Goal: Task Accomplishment & Management: Use online tool/utility

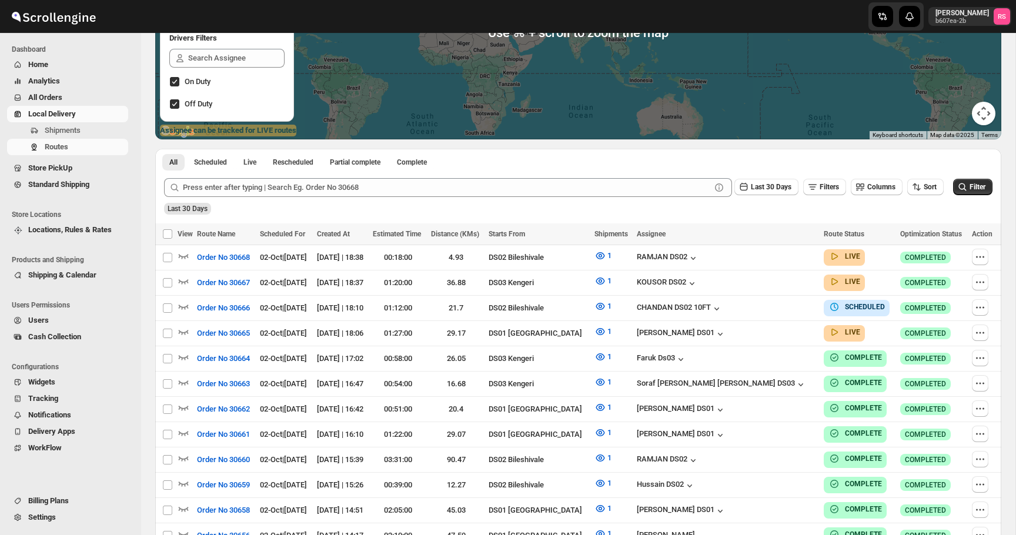
scroll to position [188, 0]
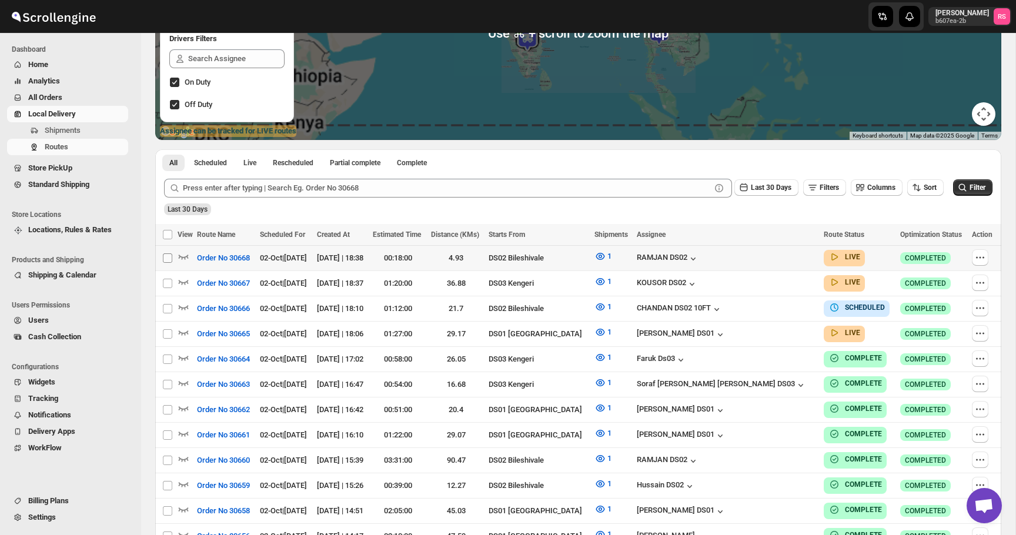
click at [165, 259] on input "Select route" at bounding box center [167, 258] width 9 height 9
checkbox input "true"
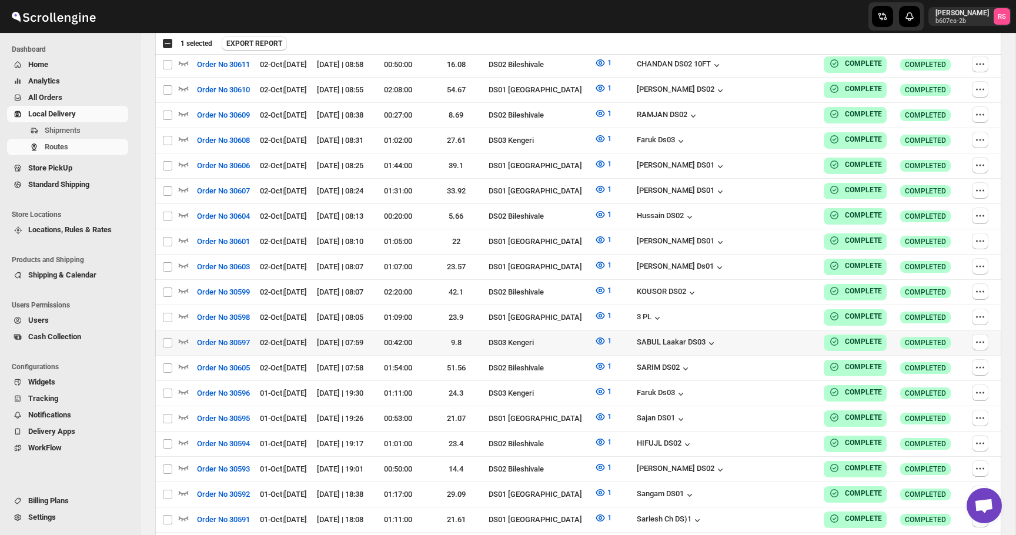
scroll to position [1749, 0]
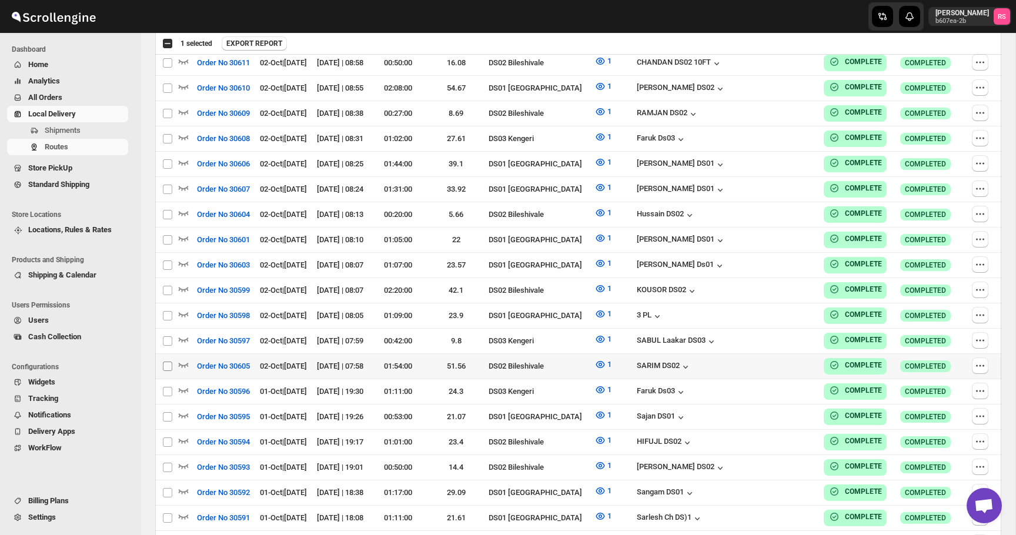
click at [169, 362] on input "Select route" at bounding box center [167, 366] width 9 height 9
checkbox input "true"
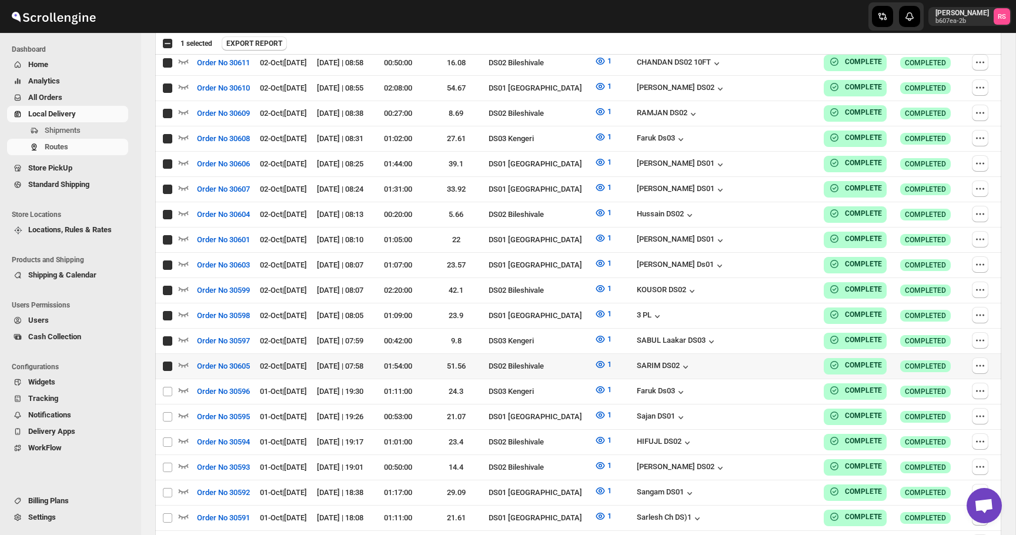
checkbox input "true"
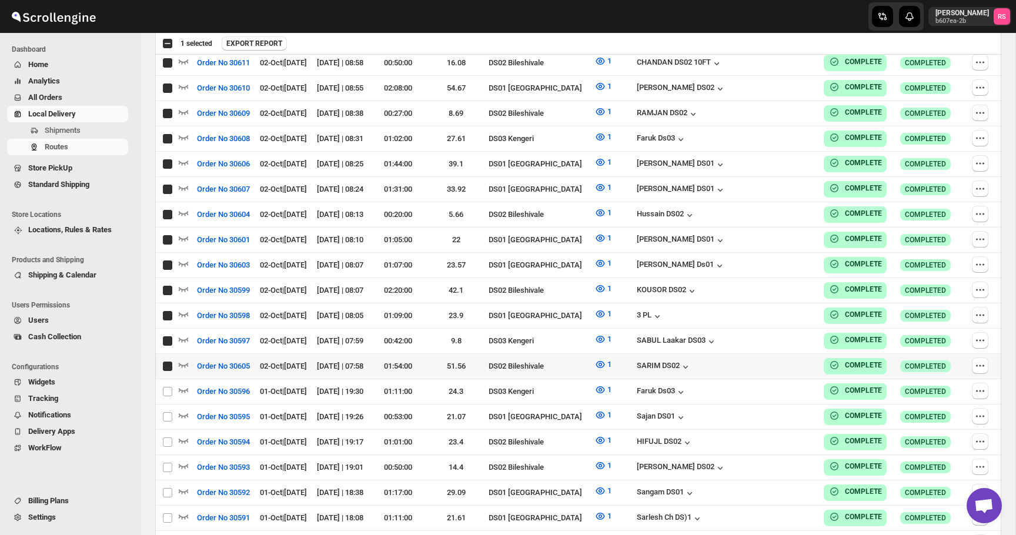
checkbox input "true"
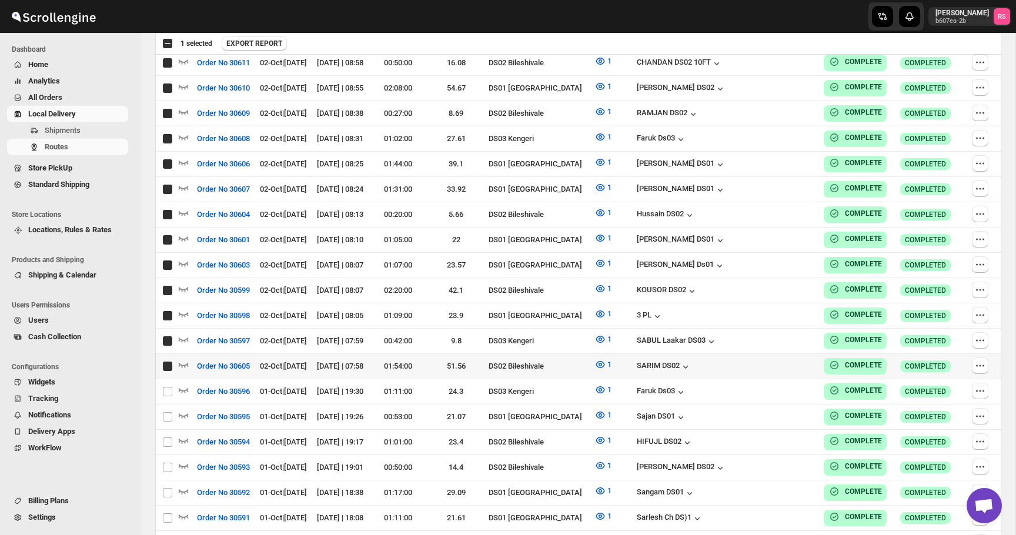
checkbox input "true"
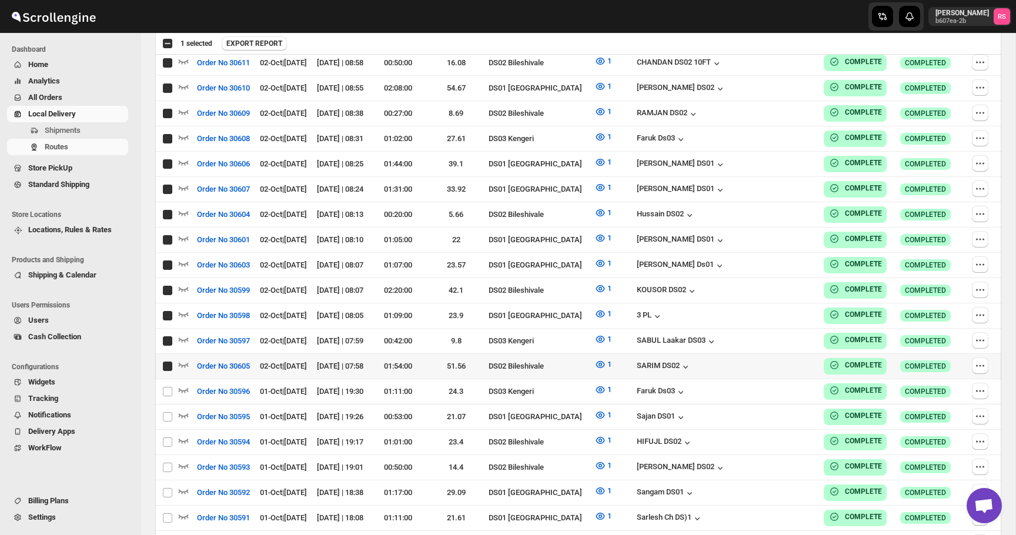
checkbox input "true"
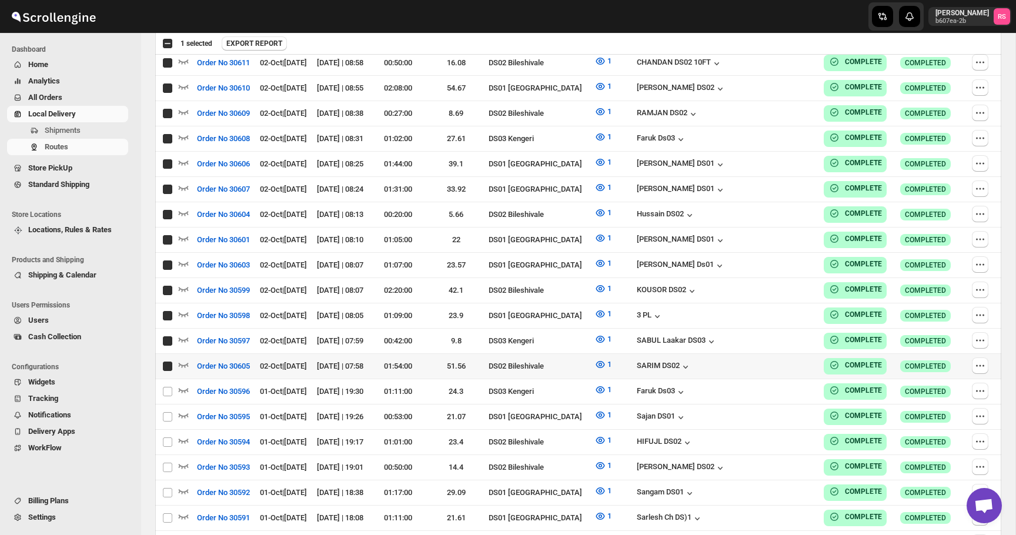
checkbox input "true"
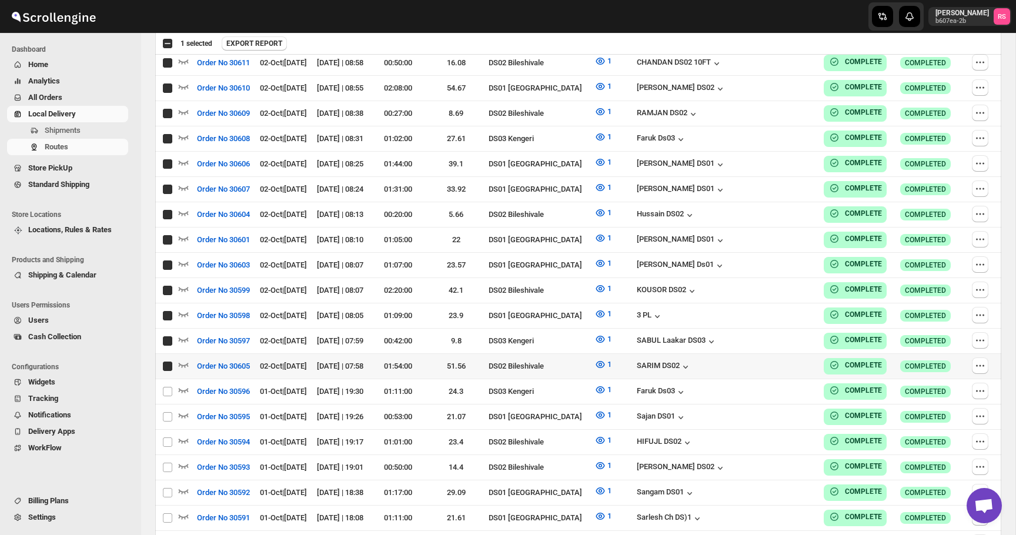
checkbox input "true"
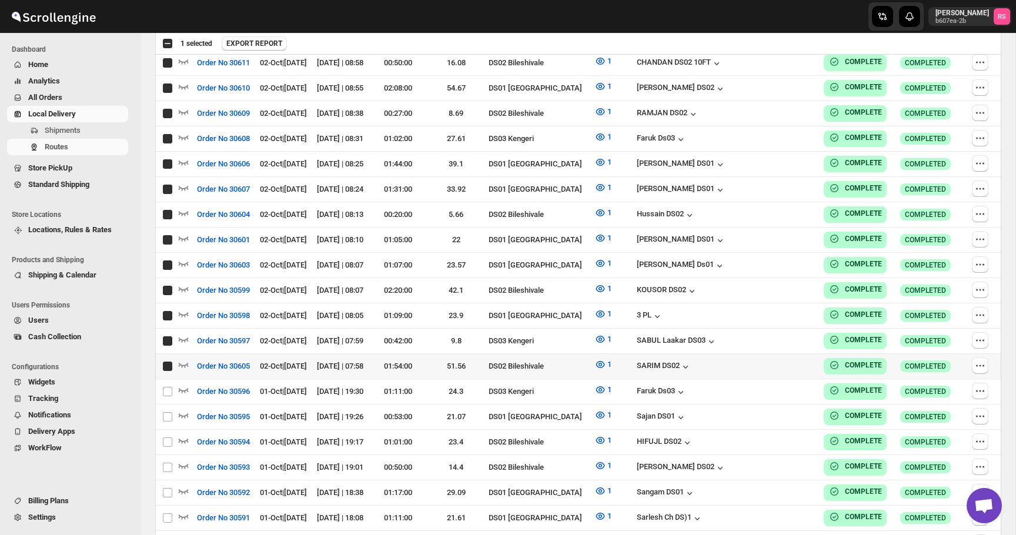
checkbox input "true"
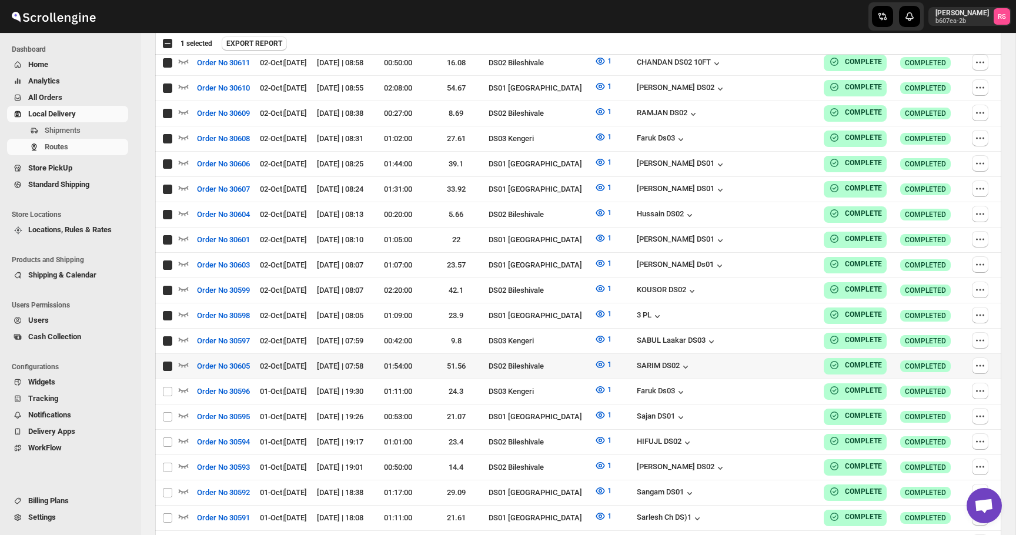
checkbox input "true"
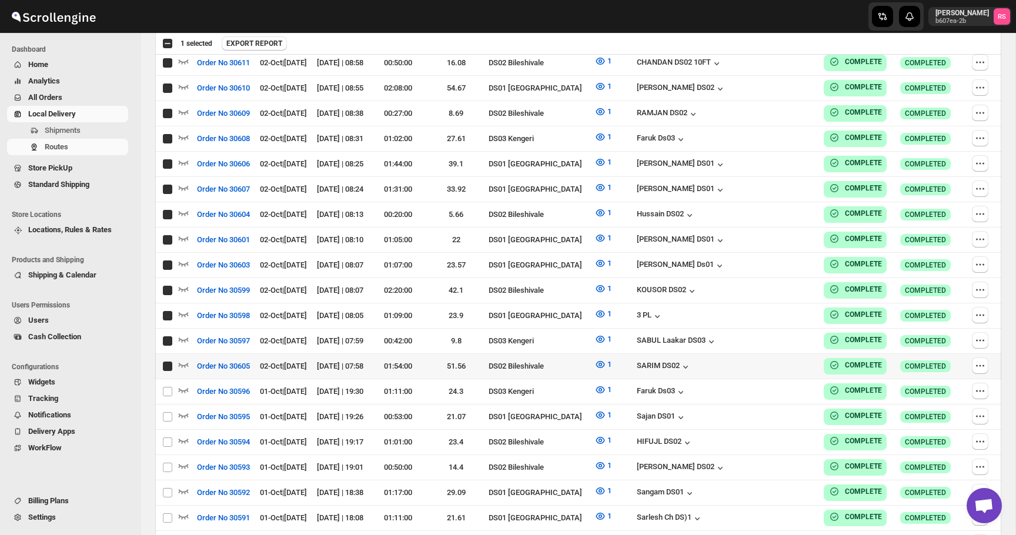
checkbox input "true"
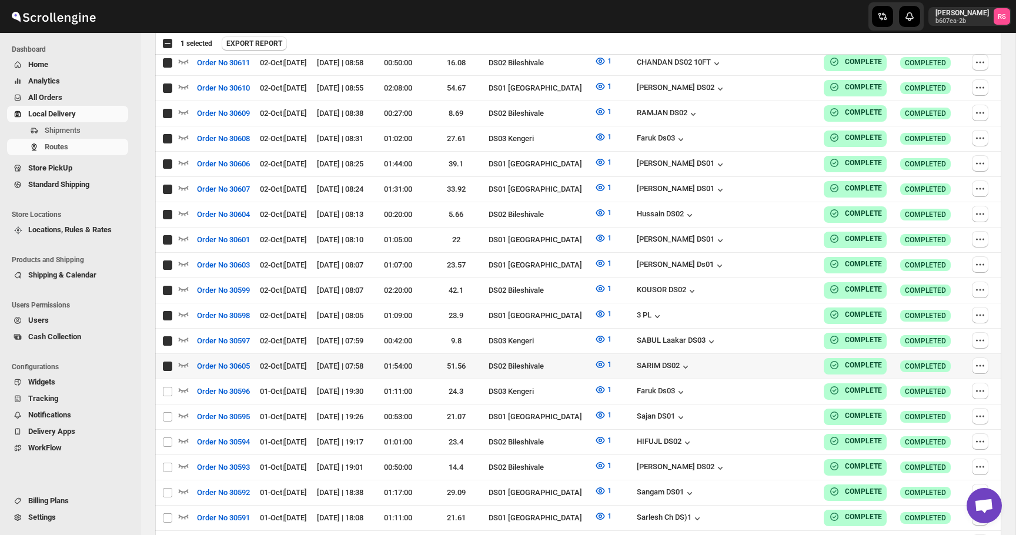
checkbox input "true"
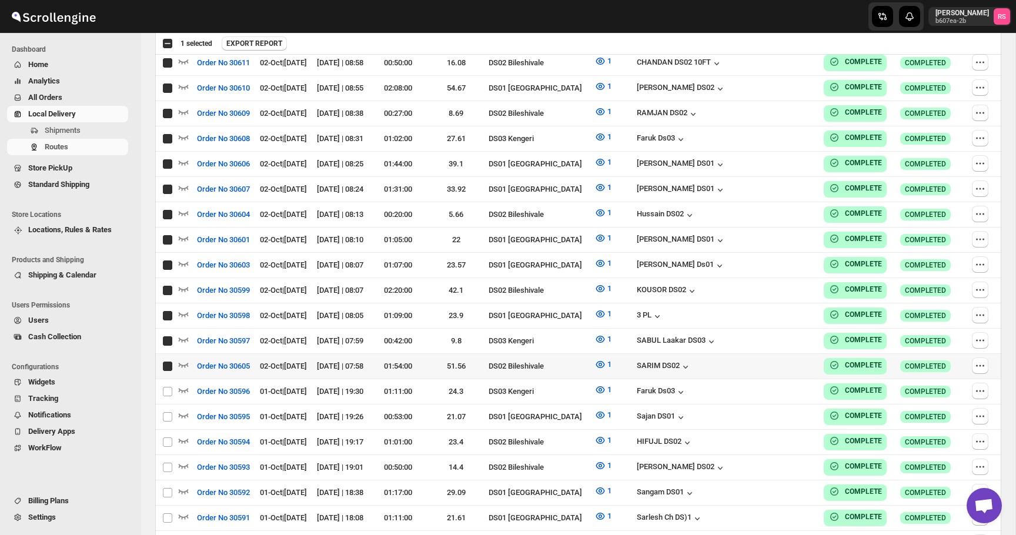
checkbox input "true"
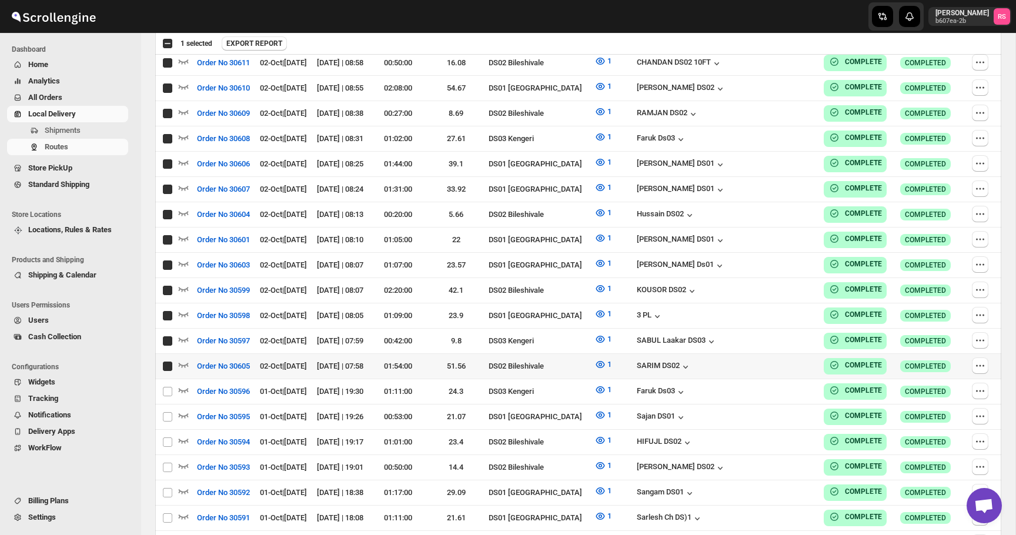
checkbox input "true"
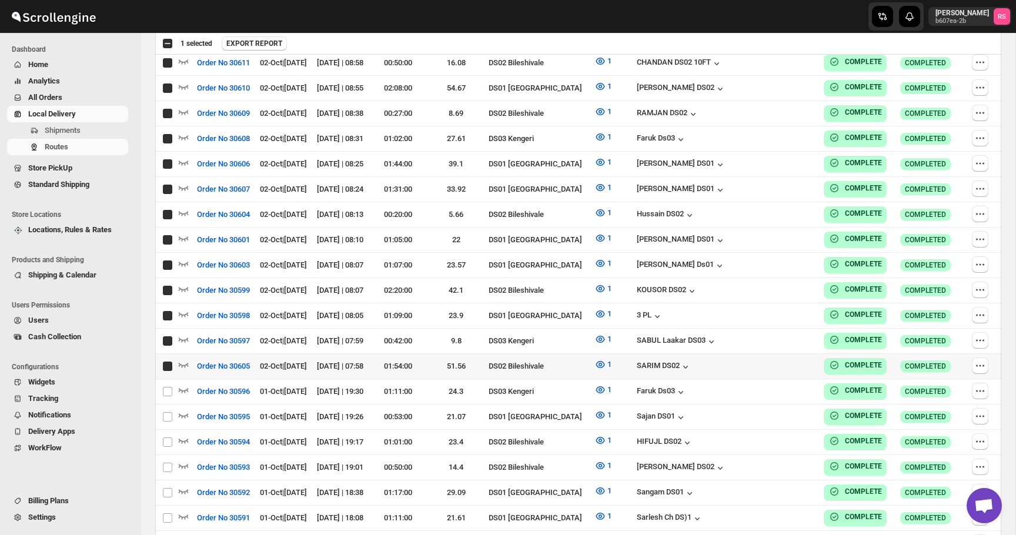
checkbox input "true"
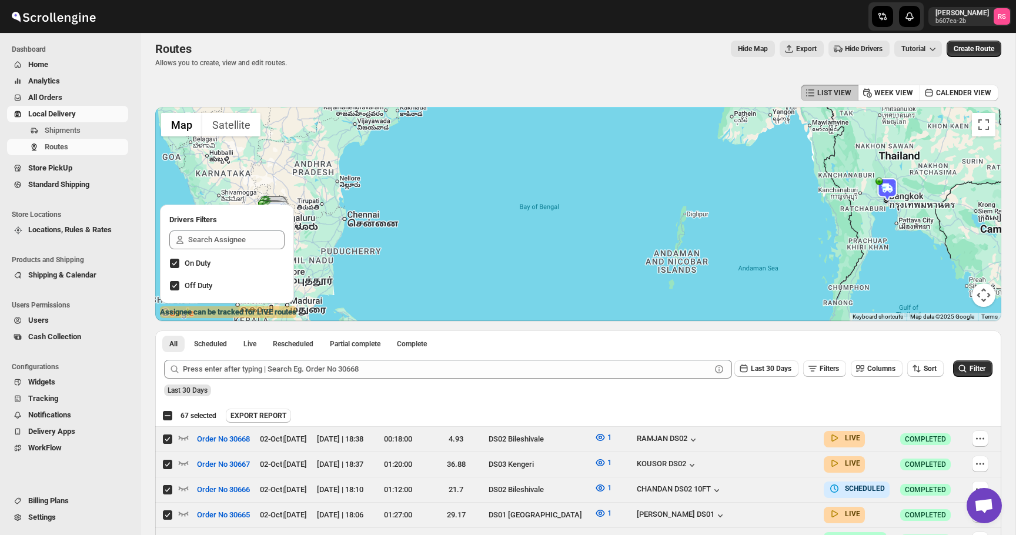
scroll to position [0, 0]
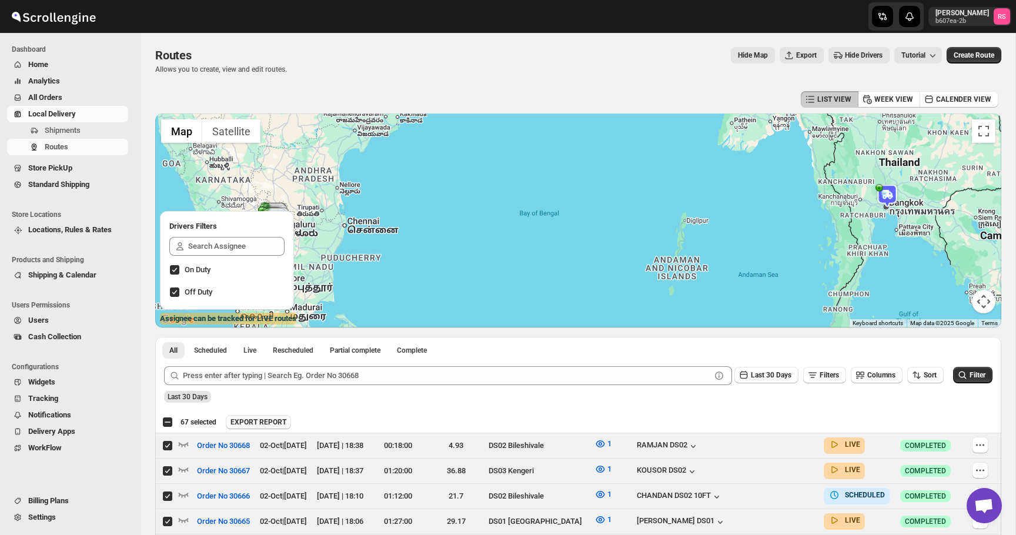
click at [276, 419] on span "EXPORT REPORT" at bounding box center [259, 422] width 56 height 9
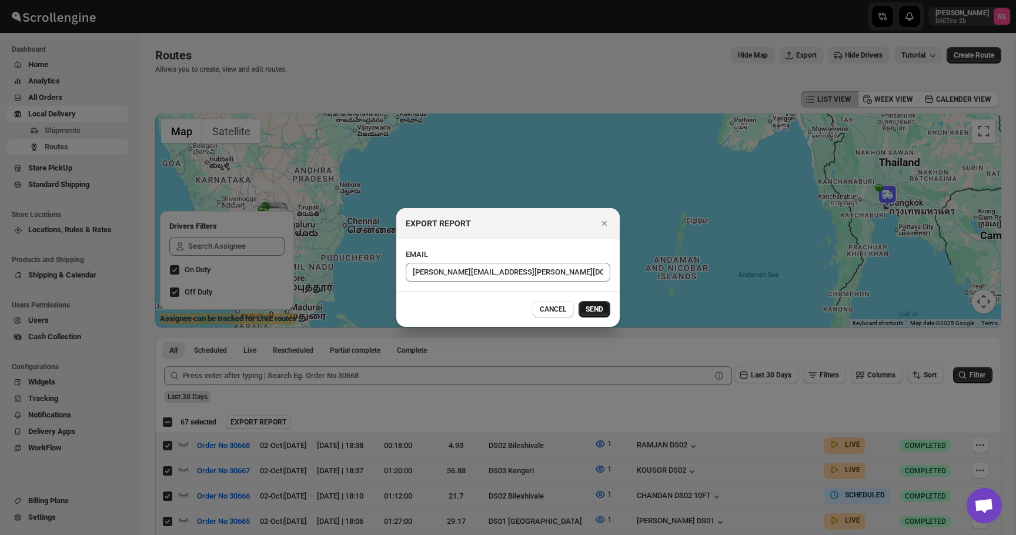
click at [593, 312] on span "SEND" at bounding box center [595, 309] width 18 height 9
checkbox input "false"
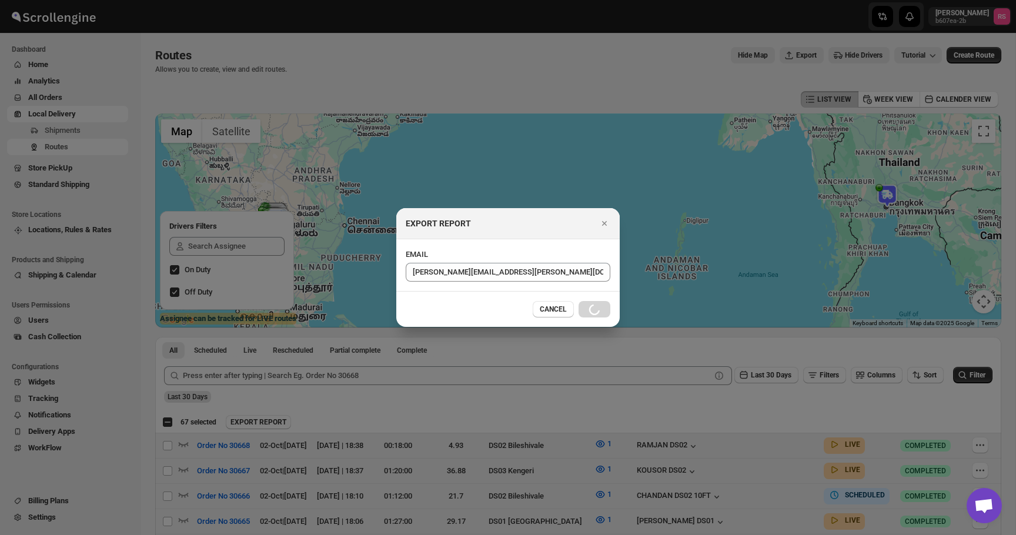
checkbox input "false"
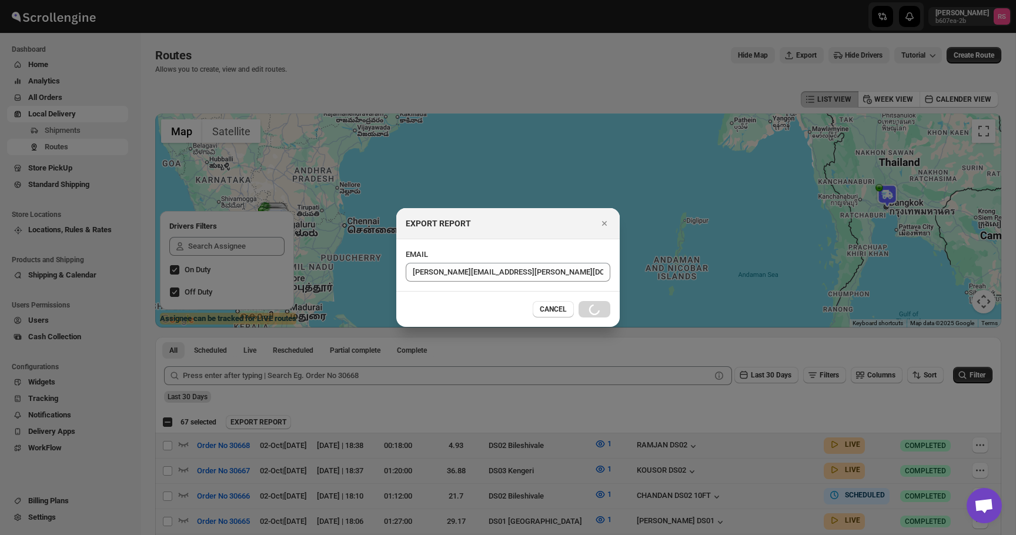
checkbox input "false"
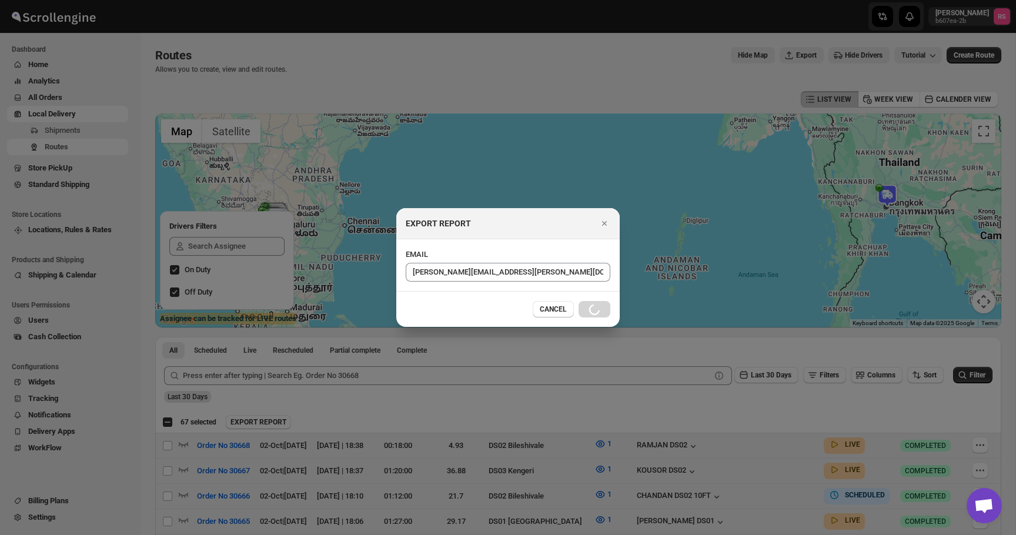
checkbox input "false"
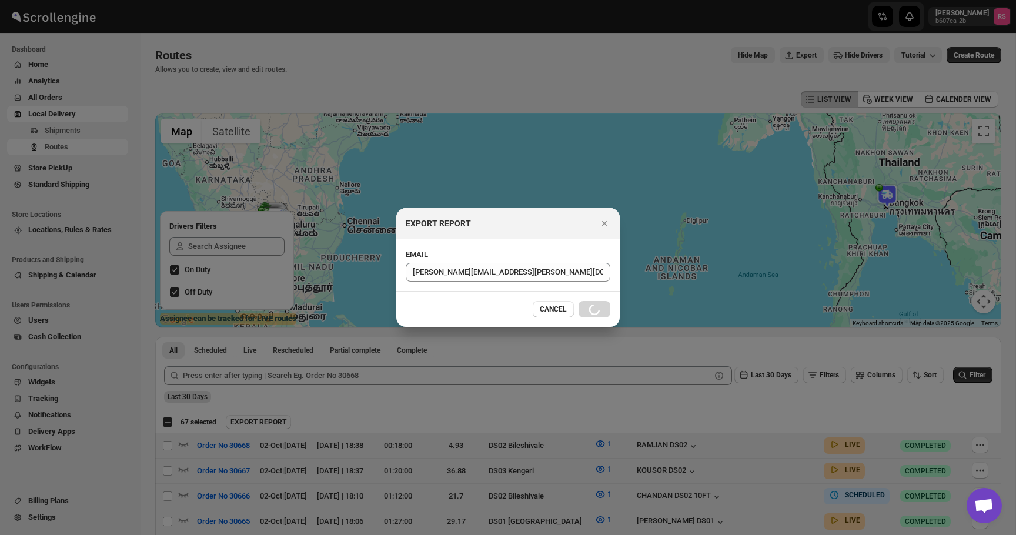
checkbox input "false"
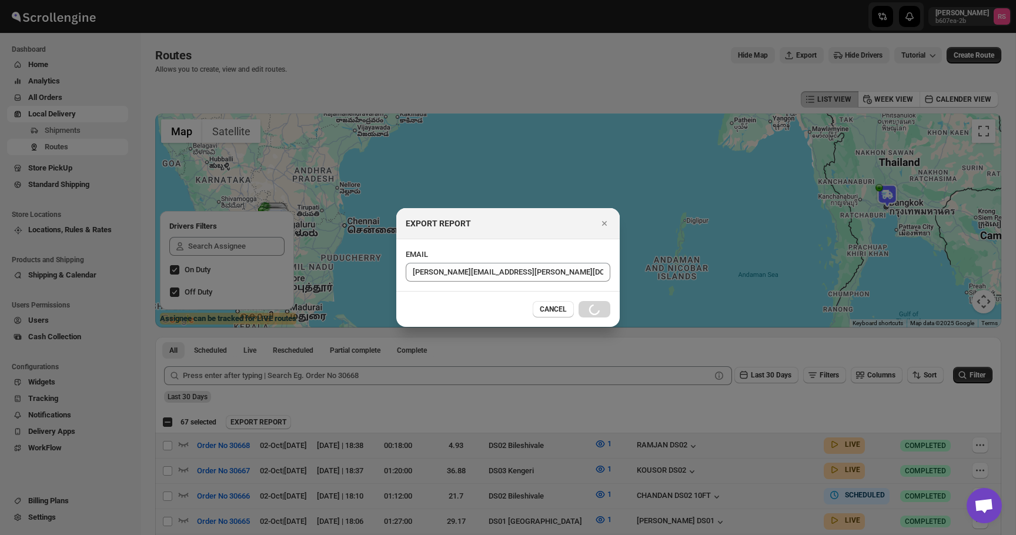
checkbox input "false"
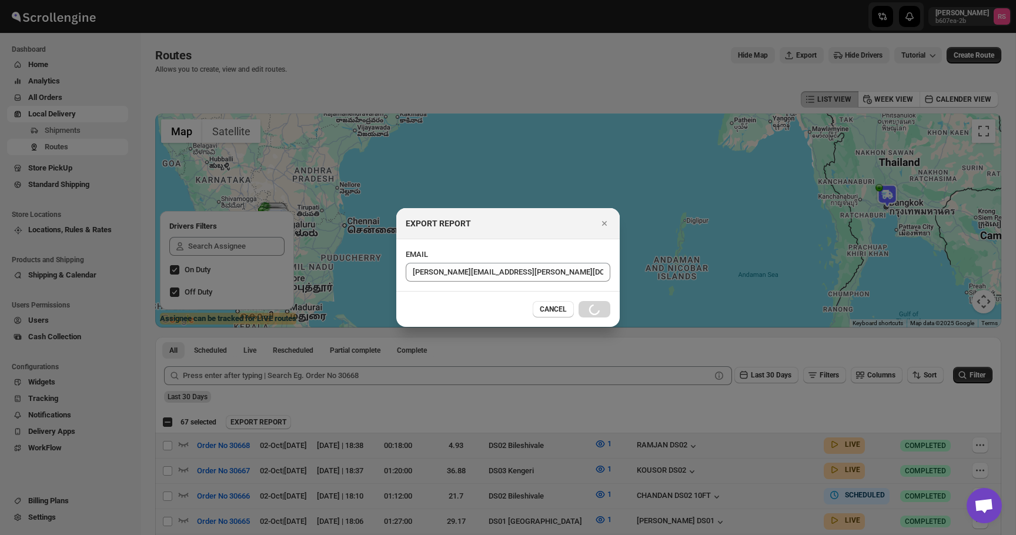
checkbox input "false"
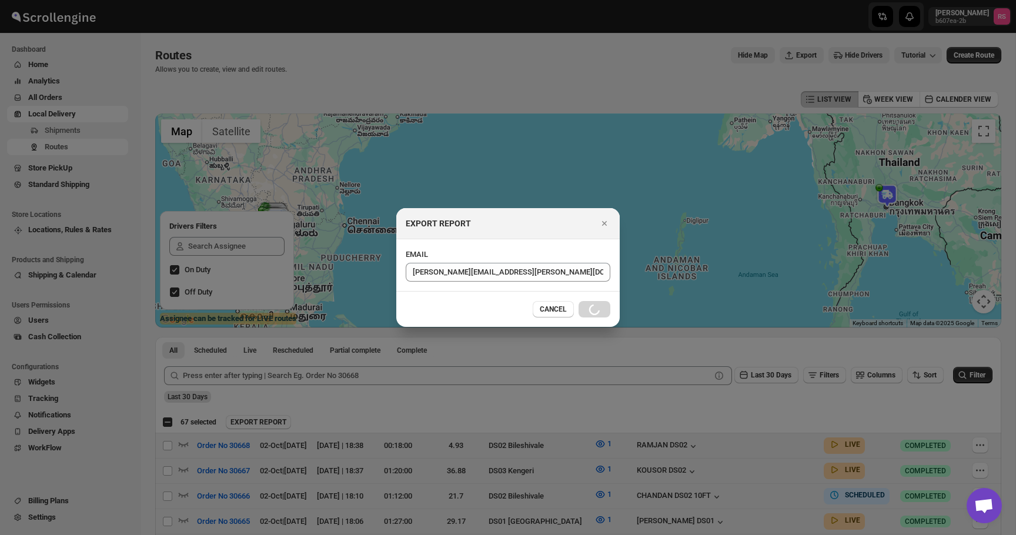
checkbox input "false"
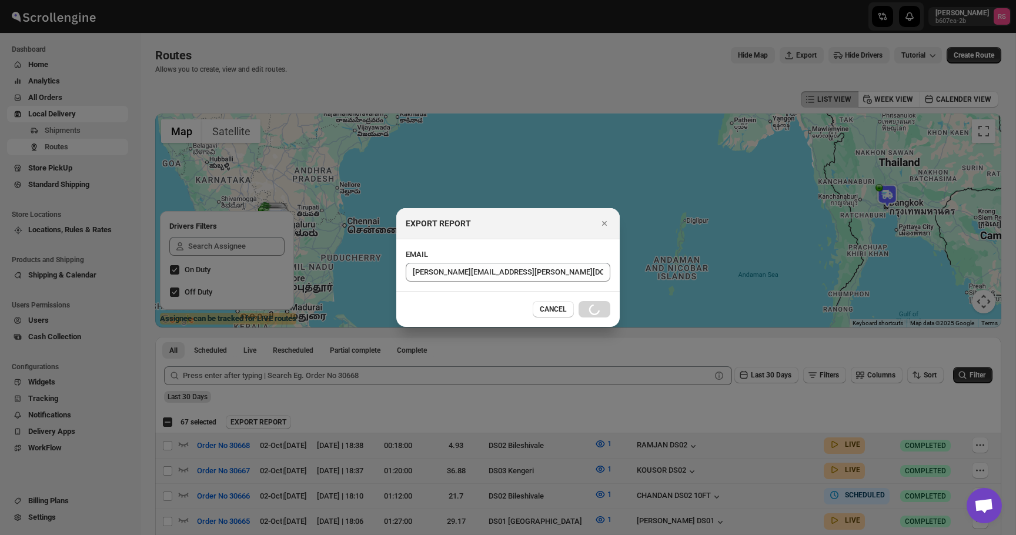
checkbox input "false"
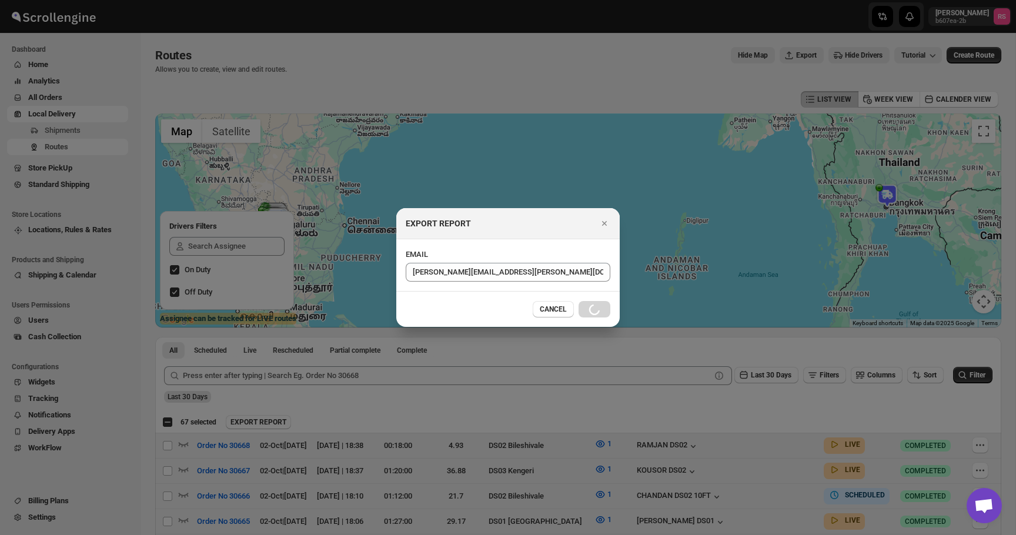
checkbox input "false"
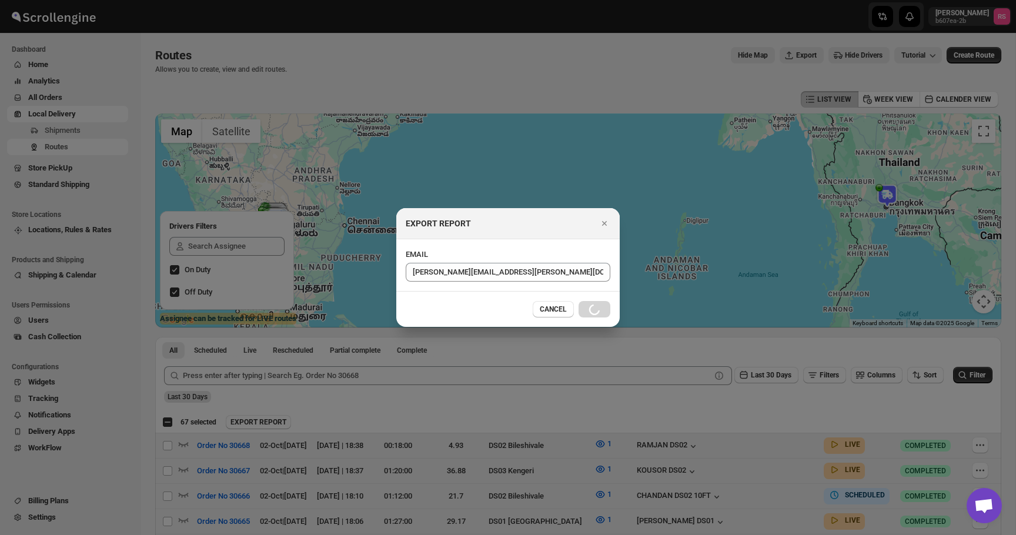
checkbox input "false"
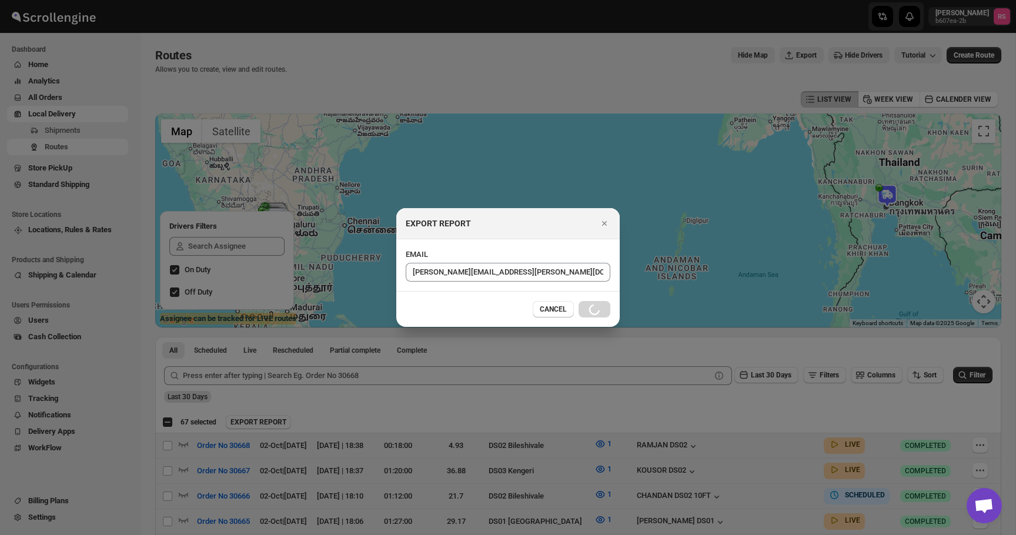
checkbox input "false"
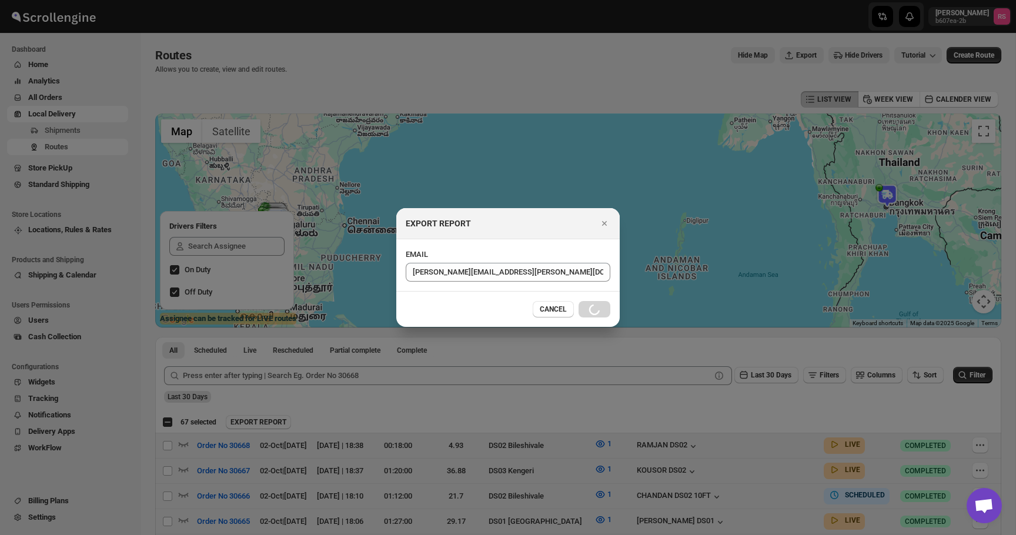
checkbox input "false"
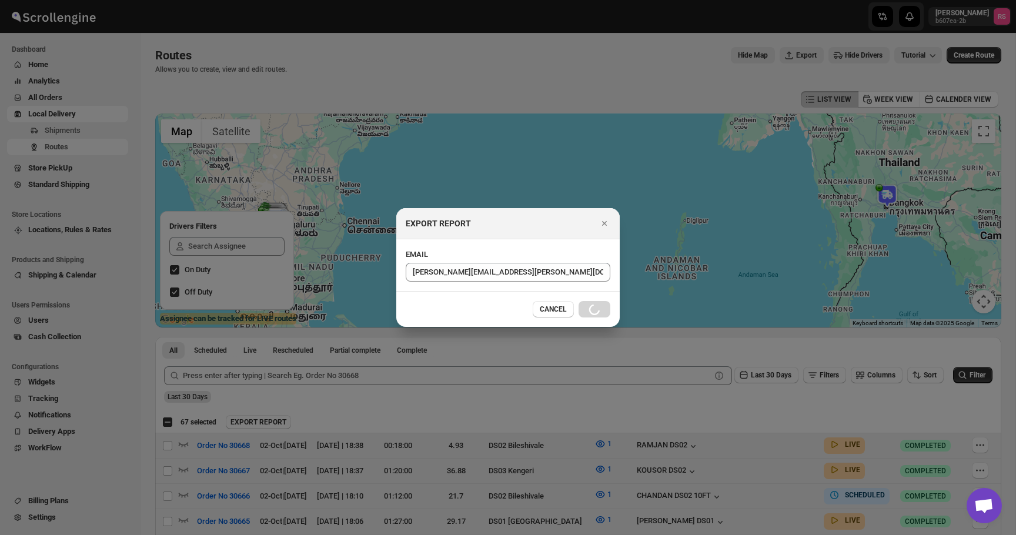
checkbox input "false"
